Goal: Download file/media

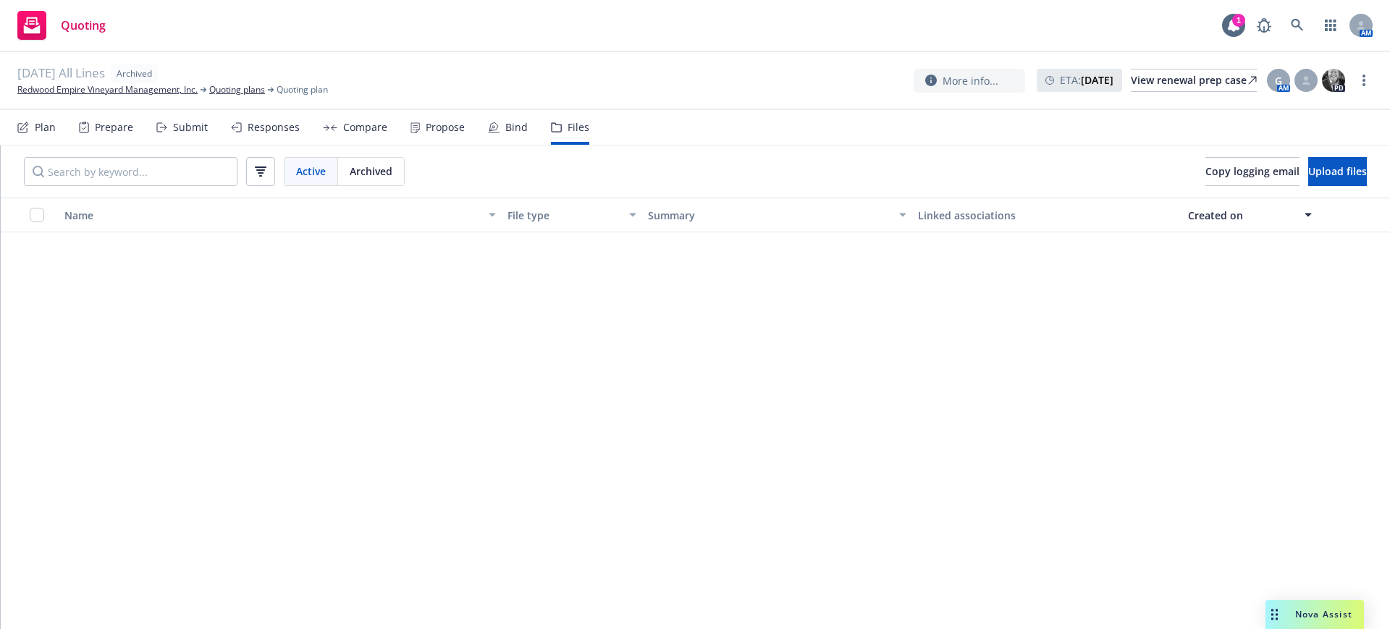
scroll to position [17065, 0]
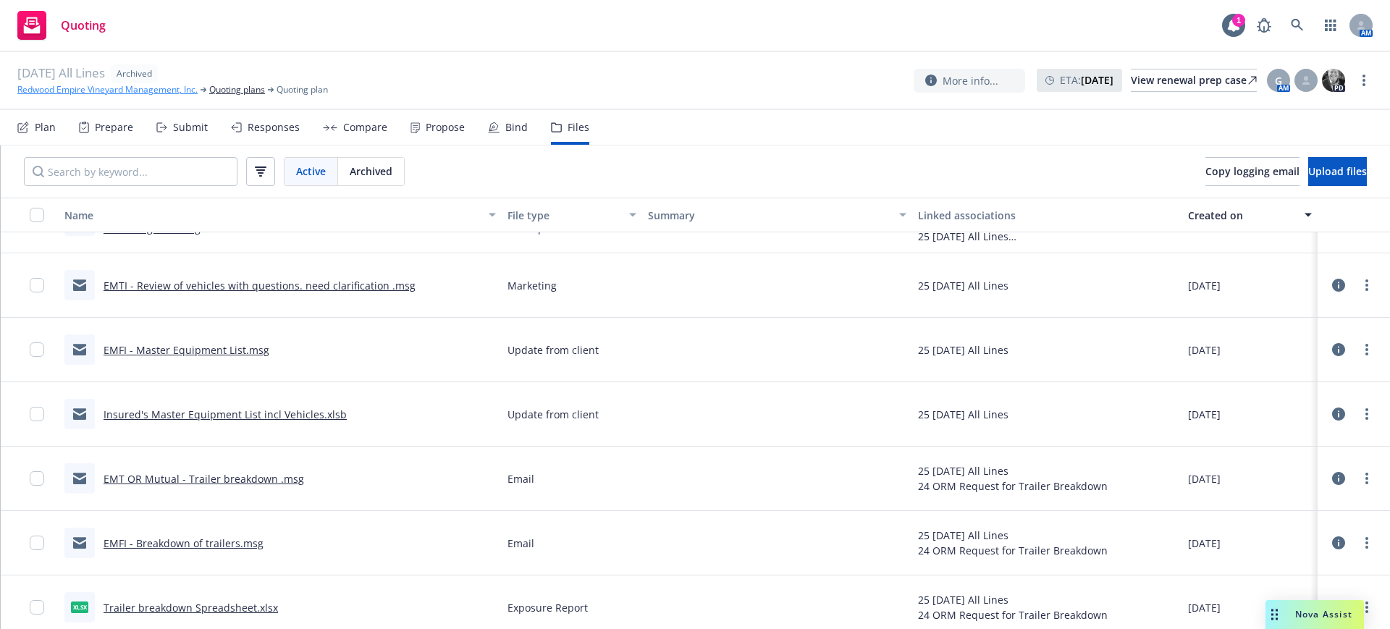
click at [62, 86] on link "Redwood Empire Vineyard Management, Inc." at bounding box center [107, 89] width 180 height 13
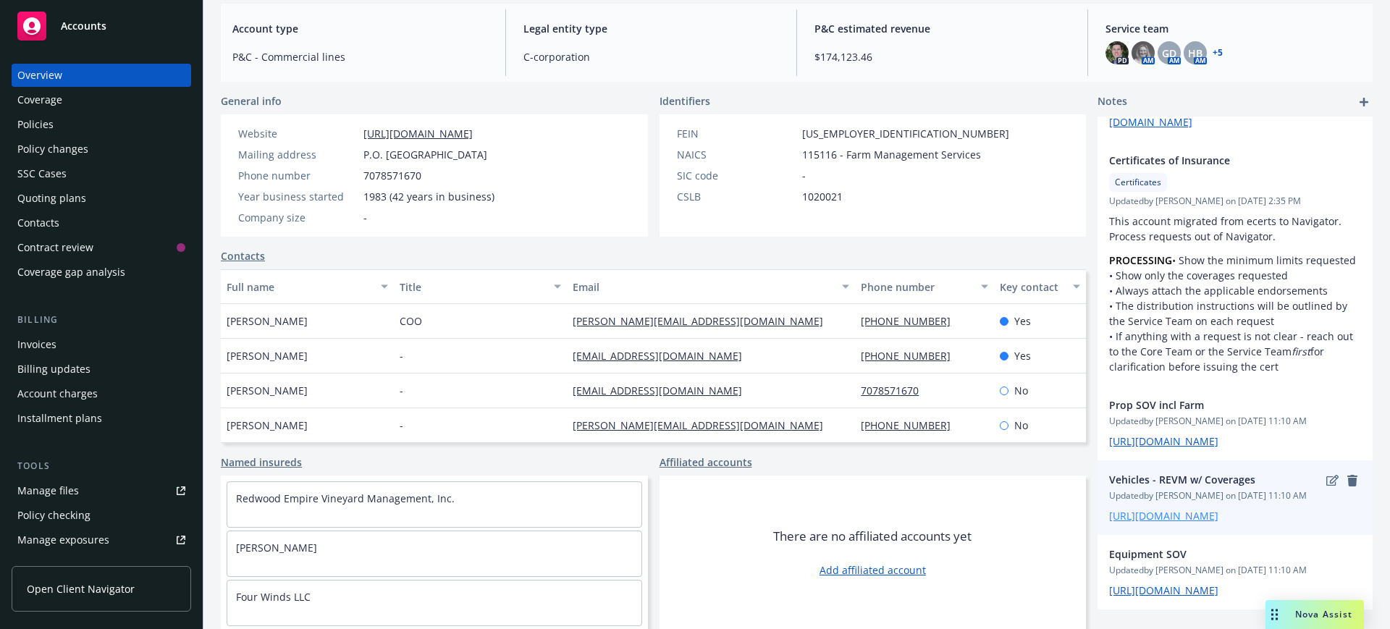
scroll to position [171, 0]
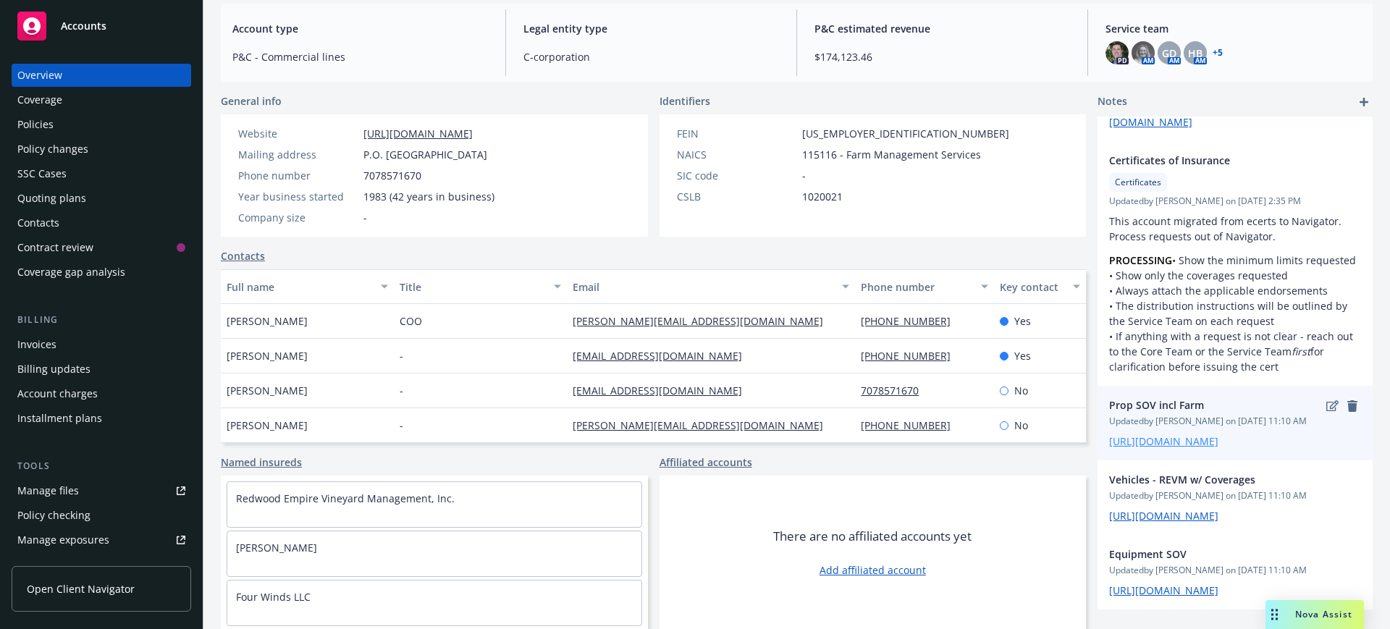
click at [1151, 434] on link "[URL][DOMAIN_NAME]" at bounding box center [1163, 441] width 109 height 14
